Goal: Information Seeking & Learning: Check status

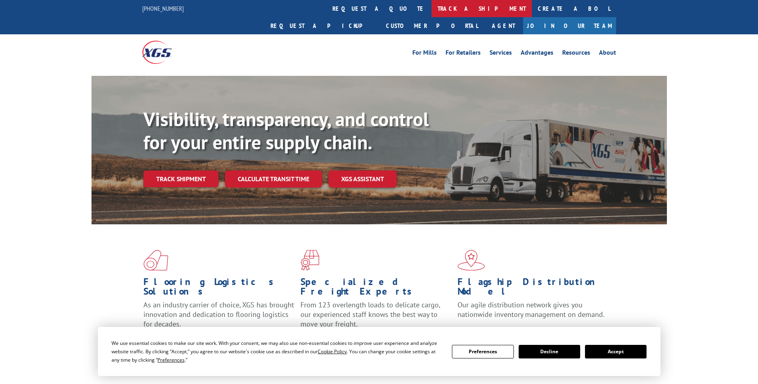
click at [431, 8] on link "track a shipment" at bounding box center [481, 8] width 100 height 17
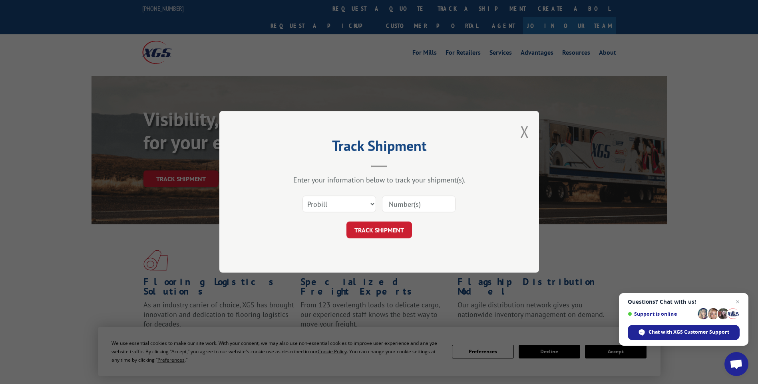
click at [430, 204] on input at bounding box center [418, 204] width 73 height 17
drag, startPoint x: 432, startPoint y: 204, endPoint x: 339, endPoint y: 246, distance: 101.5
click at [339, 246] on div "Track Shipment Enter your information below to track your shipment(s). Select c…" at bounding box center [378, 192] width 319 height 162
drag, startPoint x: 157, startPoint y: 260, endPoint x: 165, endPoint y: 252, distance: 11.0
click at [158, 259] on div "Track Shipment Enter your information below to track your shipment(s). Select c…" at bounding box center [379, 192] width 758 height 384
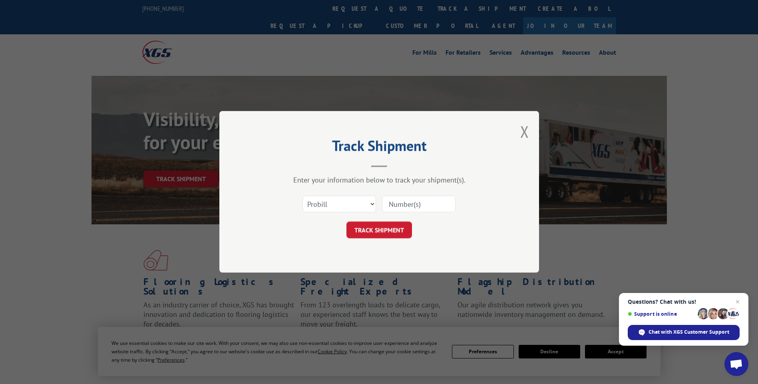
click at [429, 202] on input at bounding box center [418, 204] width 73 height 17
paste input "17228410"
type input "17228410"
click at [379, 227] on button "TRACK SHIPMENT" at bounding box center [378, 230] width 65 height 17
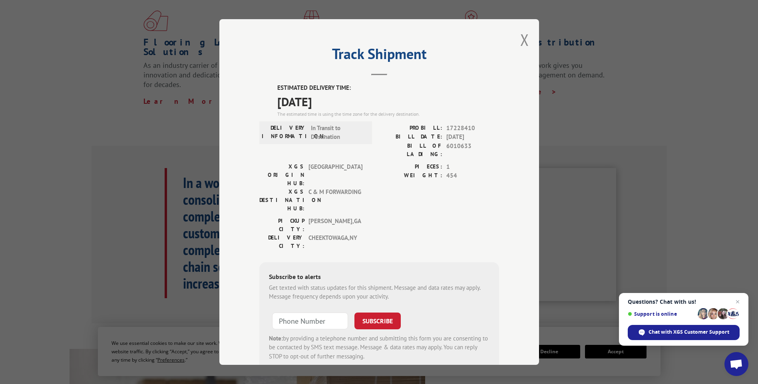
scroll to position [200, 0]
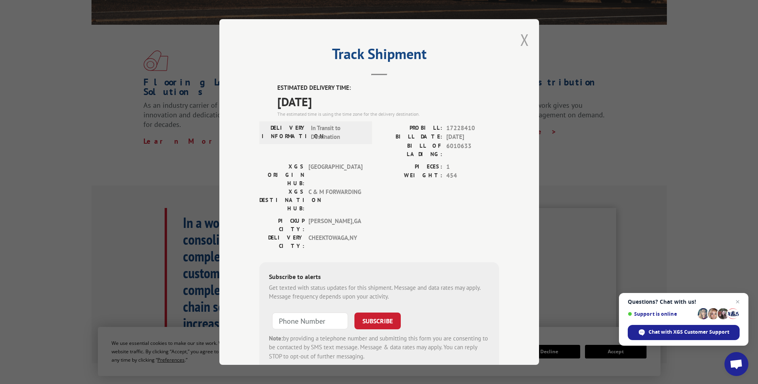
click at [520, 38] on button "Close modal" at bounding box center [524, 39] width 9 height 21
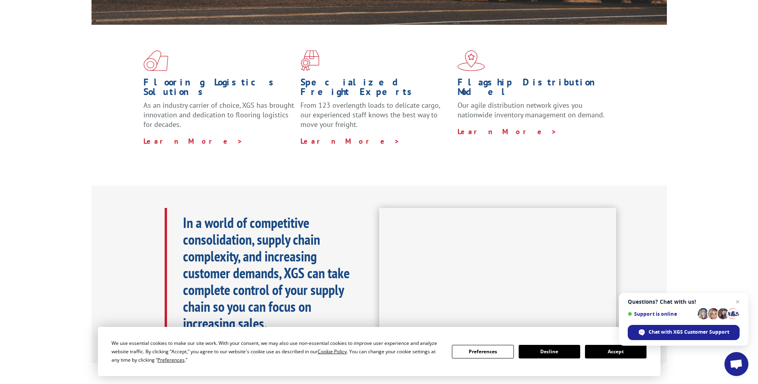
scroll to position [0, 0]
